Goal: Information Seeking & Learning: Learn about a topic

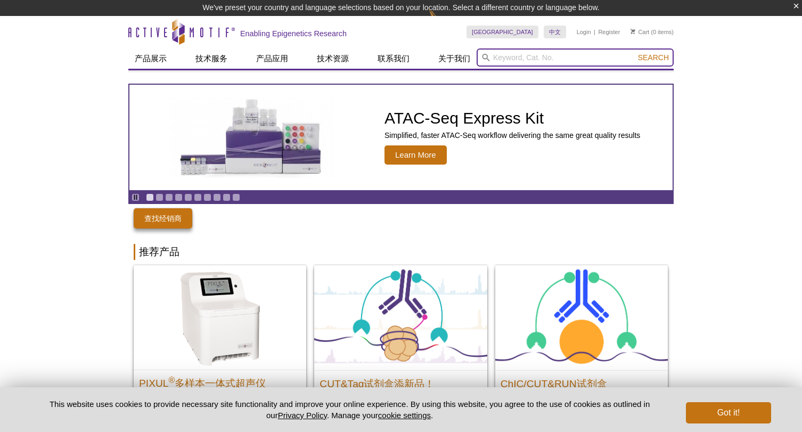
click at [530, 55] on input "search" at bounding box center [575, 57] width 197 height 18
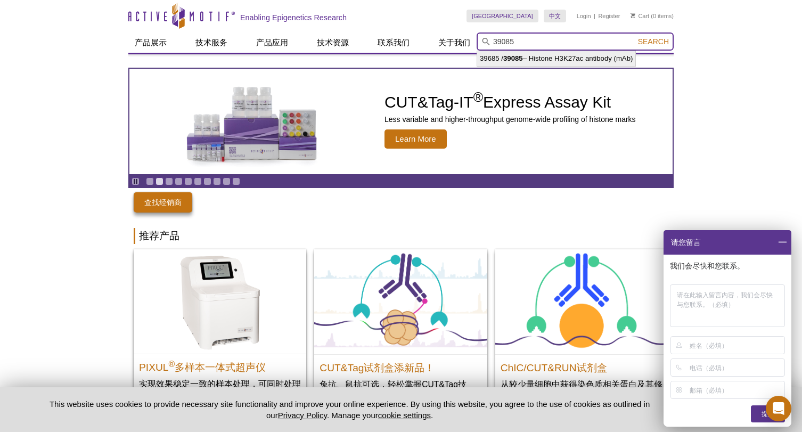
type input "39085"
click at [655, 40] on span "Search" at bounding box center [653, 41] width 31 height 9
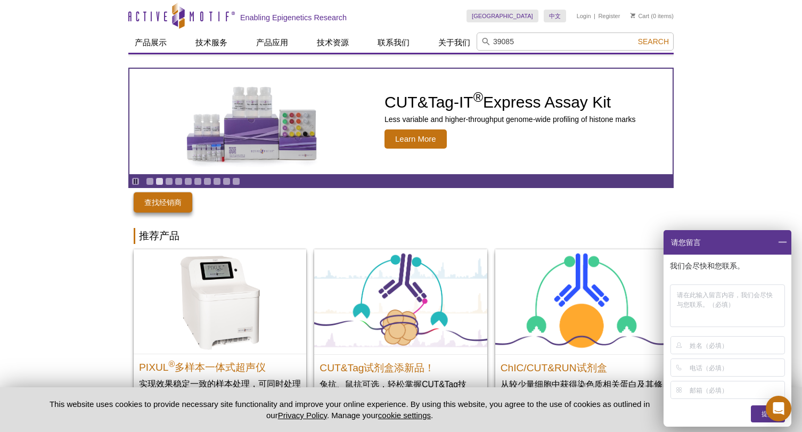
click at [781, 239] on span at bounding box center [783, 242] width 18 height 25
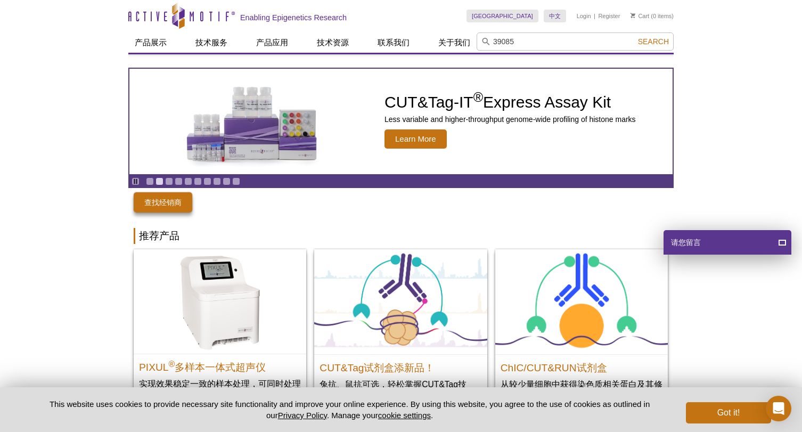
click at [781, 245] on span at bounding box center [783, 242] width 18 height 25
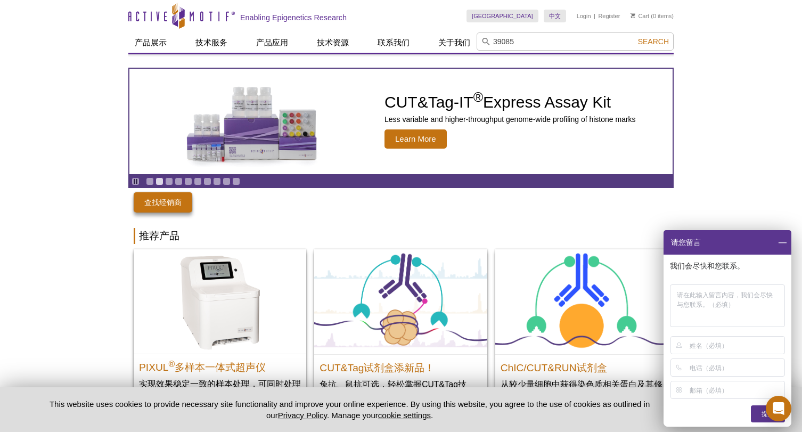
click at [781, 243] on span at bounding box center [783, 242] width 18 height 25
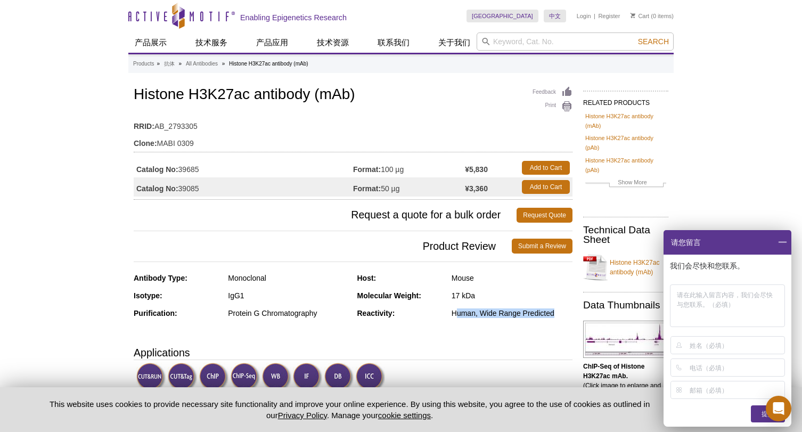
drag, startPoint x: 455, startPoint y: 314, endPoint x: 562, endPoint y: 314, distance: 107.6
click at [562, 314] on div "Human, Wide Range Predicted" at bounding box center [512, 314] width 121 height 10
click at [560, 329] on div "Antibody Type: Monoclonal Isotype: IgG1 Purification: Protein G Chromatography …" at bounding box center [353, 303] width 439 height 61
click at [782, 245] on span at bounding box center [783, 242] width 18 height 25
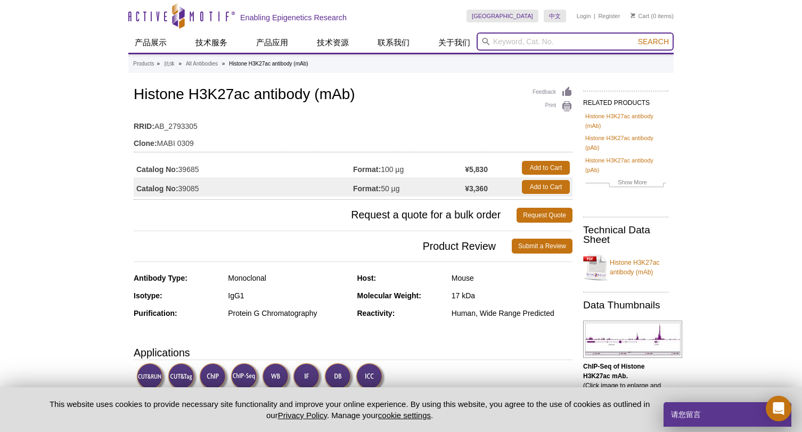
click at [501, 40] on input "search" at bounding box center [575, 42] width 197 height 18
type input "39255 / 39056 / 39256 – Histone H3K36me2 antibody (pAb)"
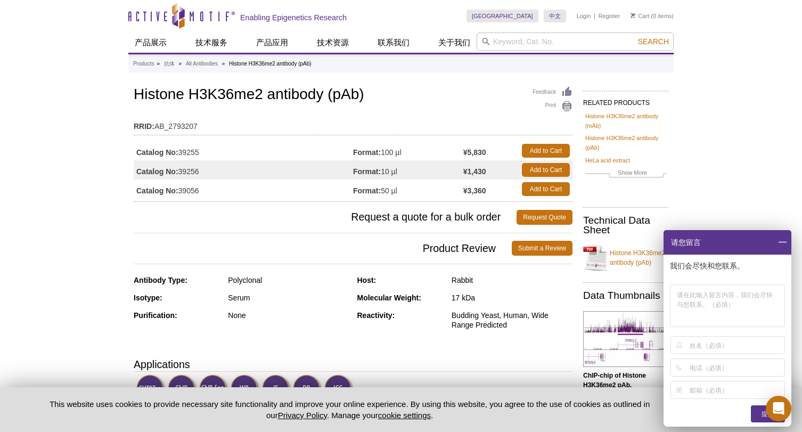
click at [782, 241] on span at bounding box center [783, 242] width 18 height 25
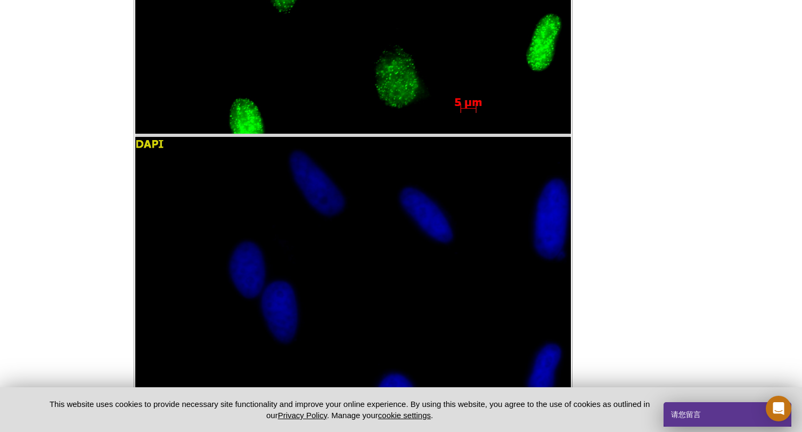
scroll to position [1178, 0]
